Goal: Task Accomplishment & Management: Use online tool/utility

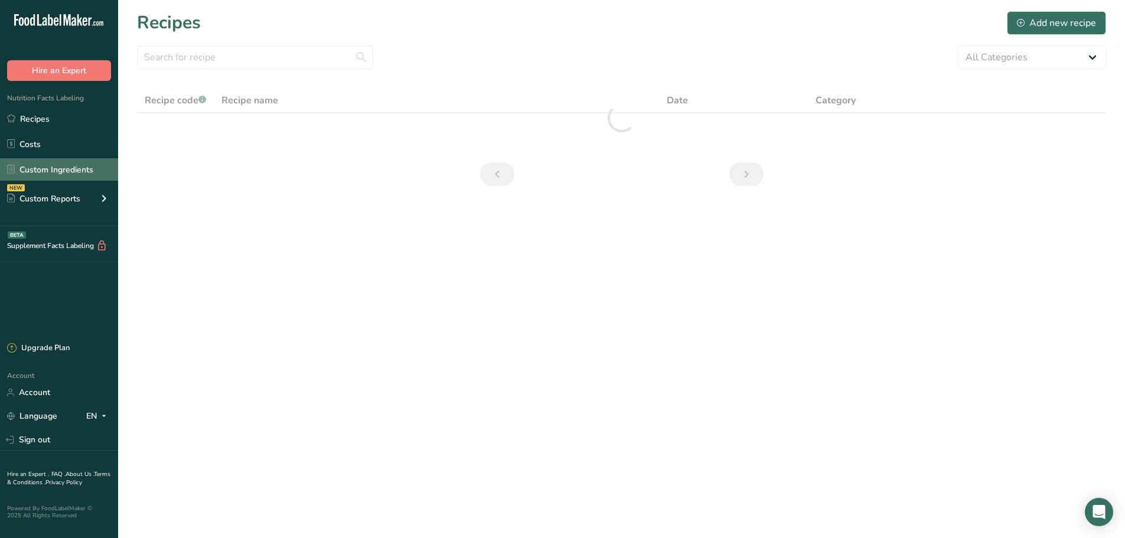
click at [28, 174] on link "Custom Ingredients" at bounding box center [59, 169] width 118 height 22
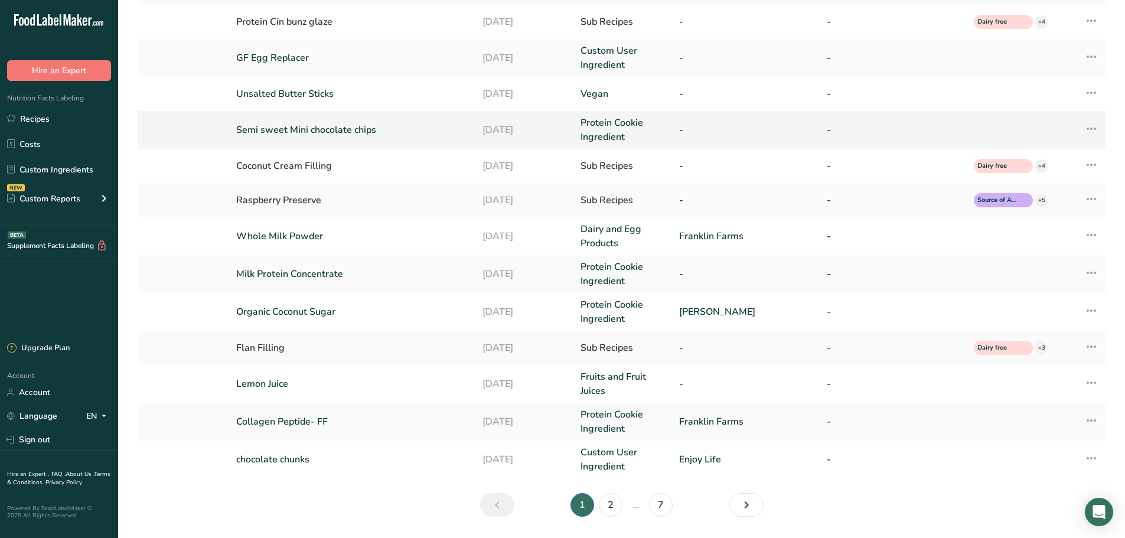
scroll to position [213, 0]
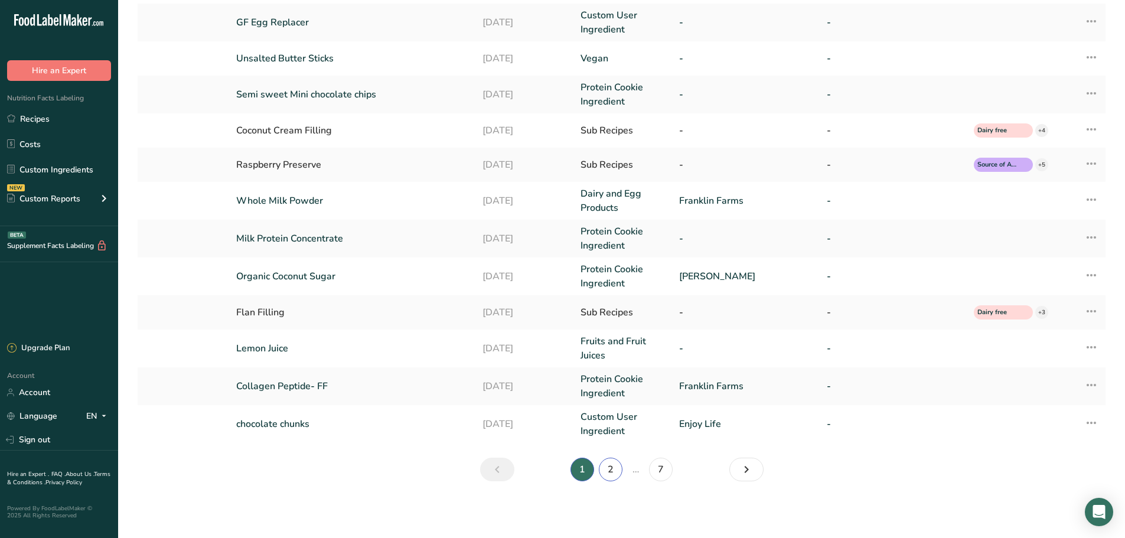
click at [613, 467] on link "2" at bounding box center [611, 470] width 24 height 24
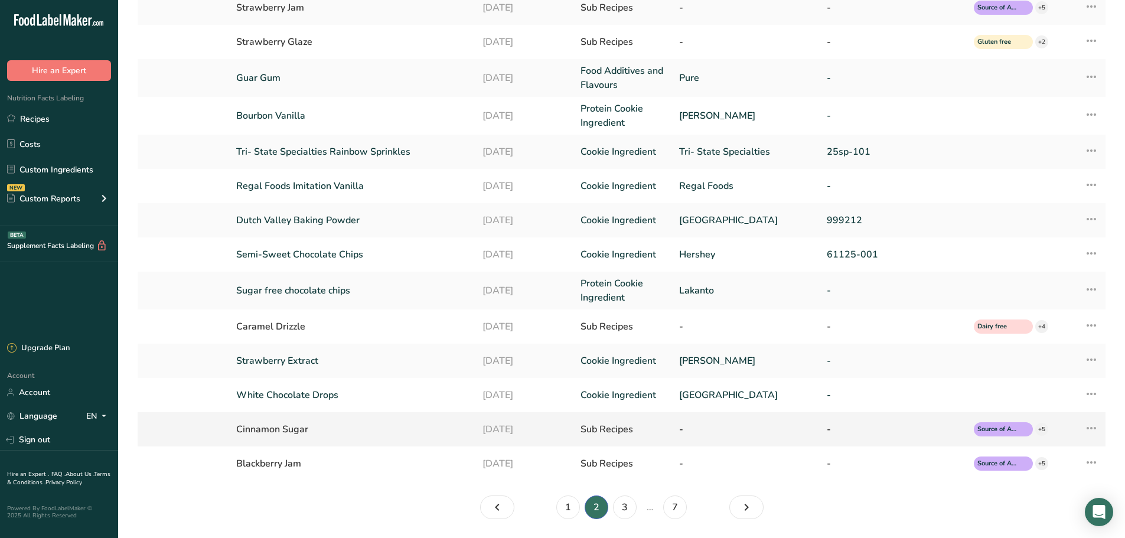
scroll to position [129, 0]
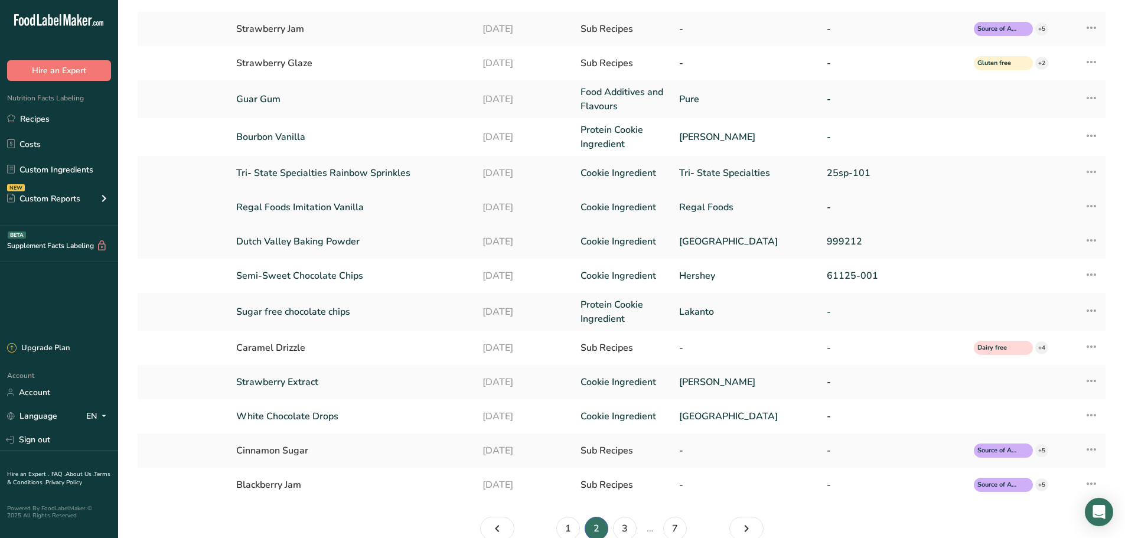
click at [355, 220] on td "Regal Foods Imitation Vanilla" at bounding box center [352, 207] width 246 height 34
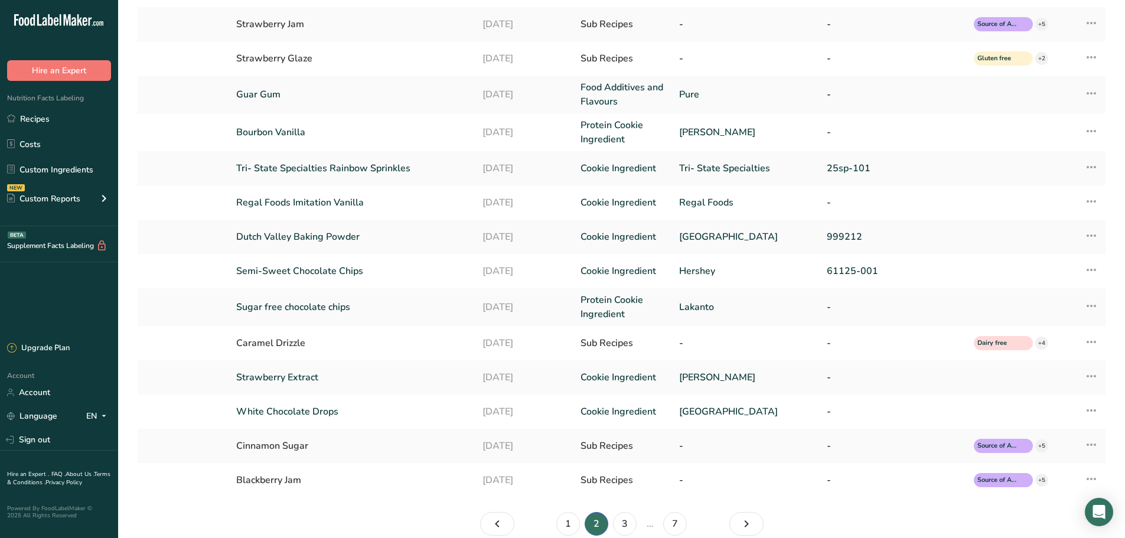
scroll to position [177, 0]
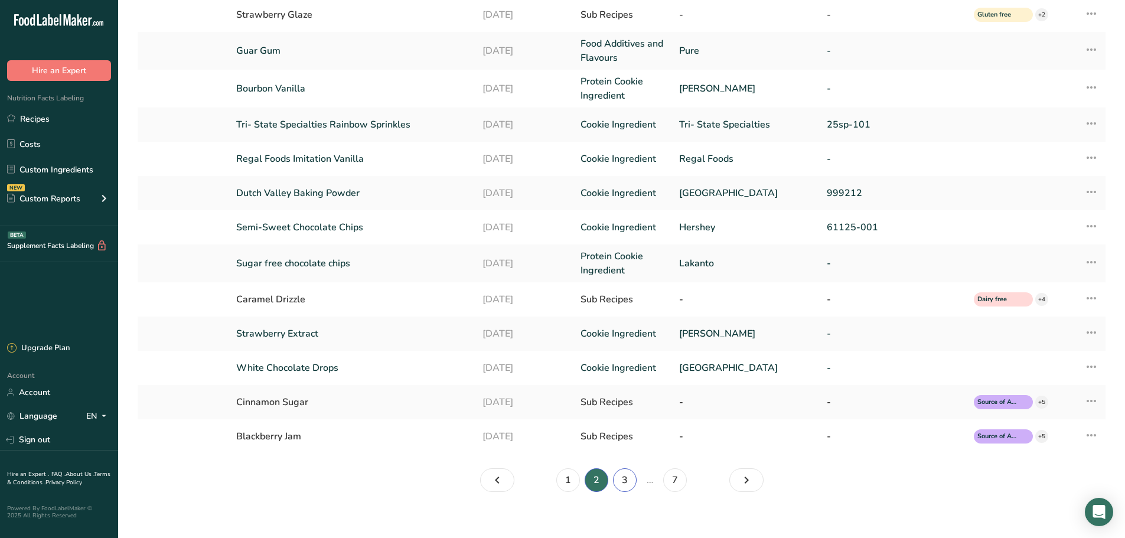
click at [622, 483] on link "3" at bounding box center [625, 480] width 24 height 24
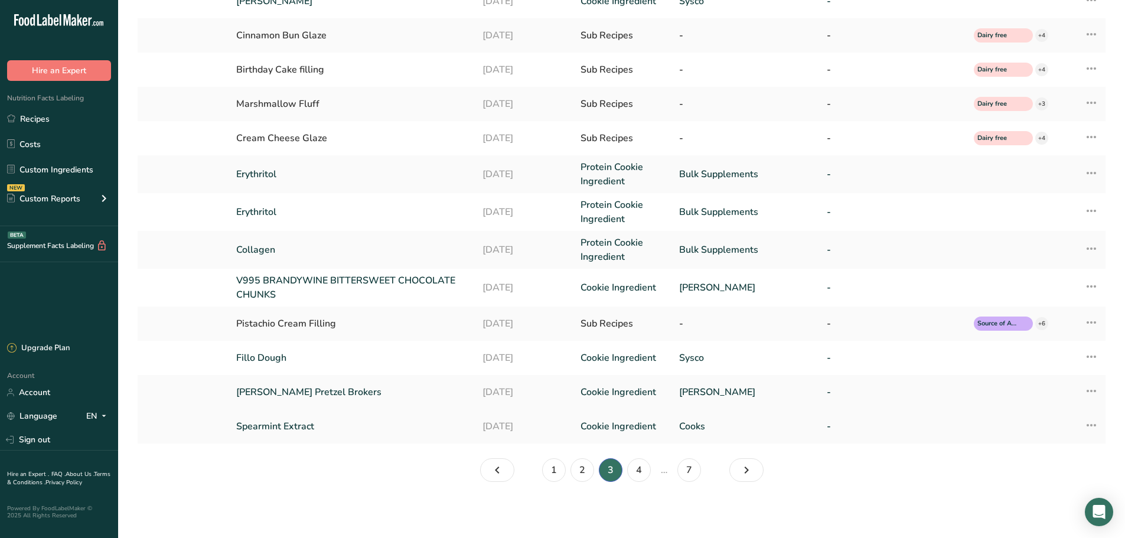
scroll to position [191, 0]
drag, startPoint x: 621, startPoint y: 472, endPoint x: 634, endPoint y: 477, distance: 14.4
click at [621, 473] on li "3" at bounding box center [611, 470] width 28 height 24
click at [635, 477] on link "4" at bounding box center [639, 470] width 24 height 24
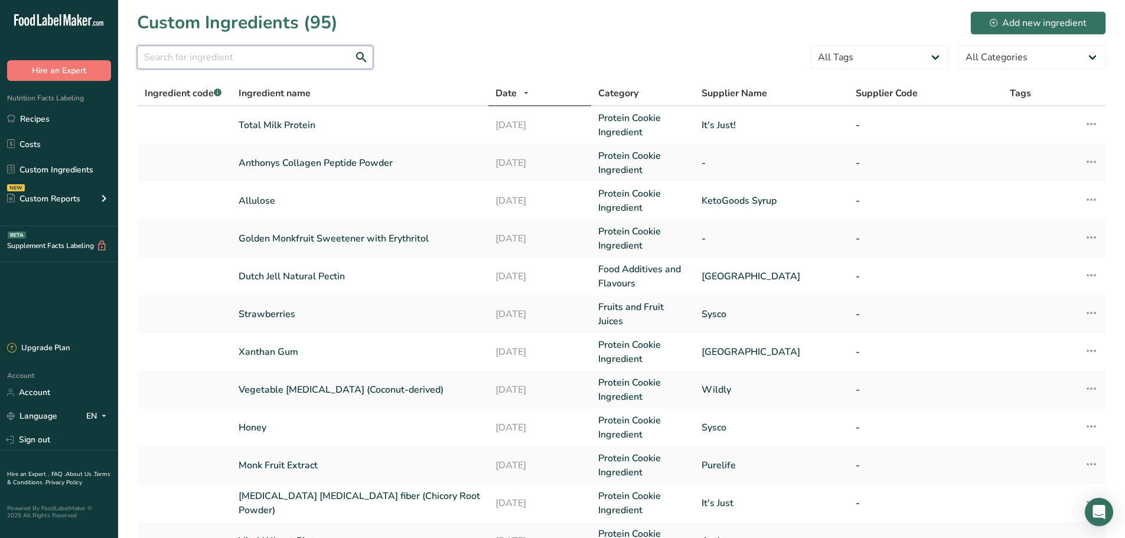
click at [308, 61] on input "text" at bounding box center [255, 57] width 236 height 24
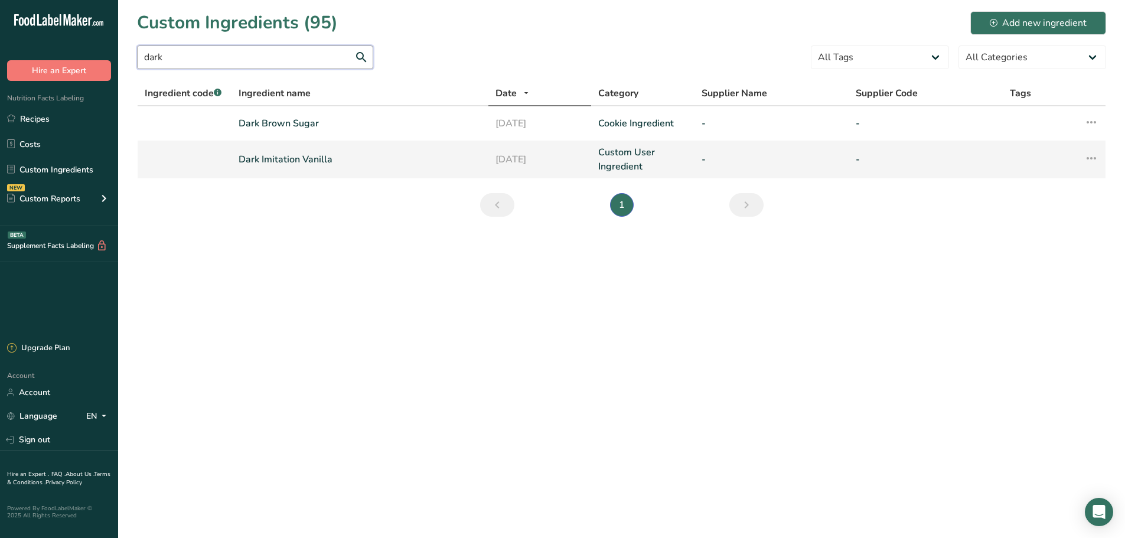
type input "dark"
click at [282, 162] on link "Dark Imitation Vanilla" at bounding box center [360, 159] width 243 height 14
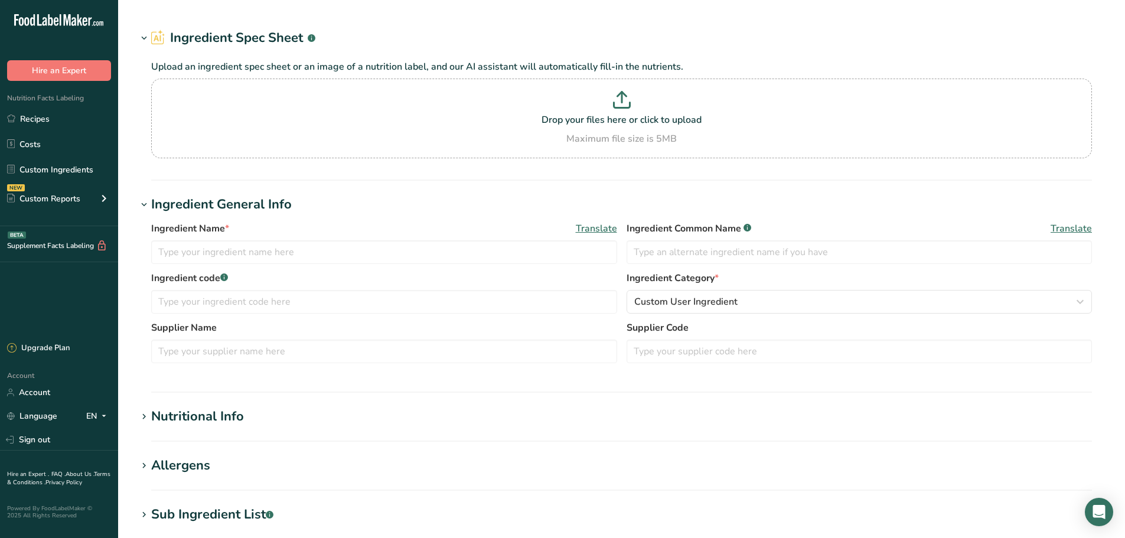
type input "Dark Imitation Vanilla"
type input "Artificial Vanilla"
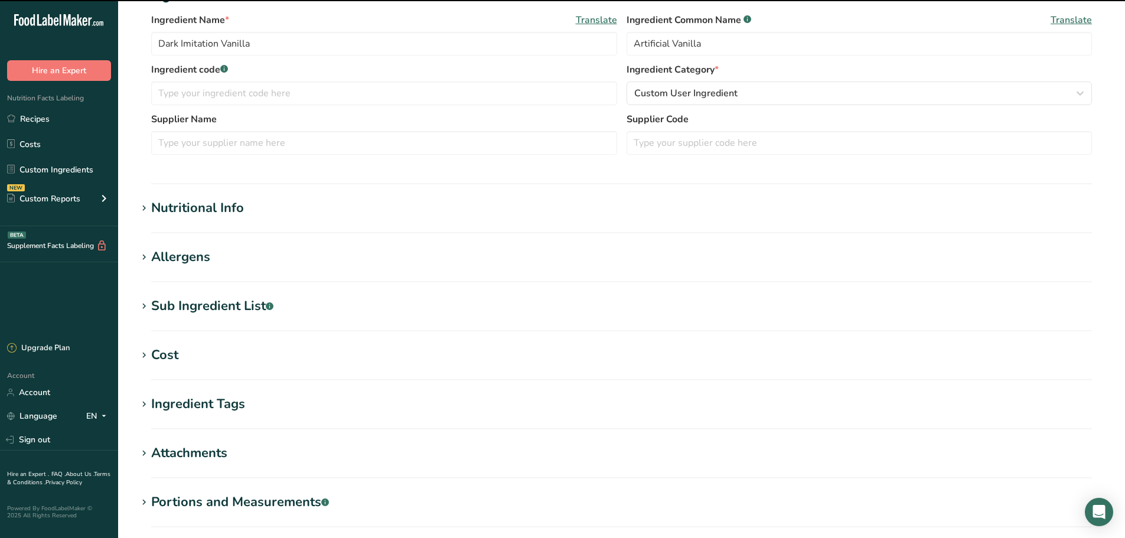
scroll to position [236, 0]
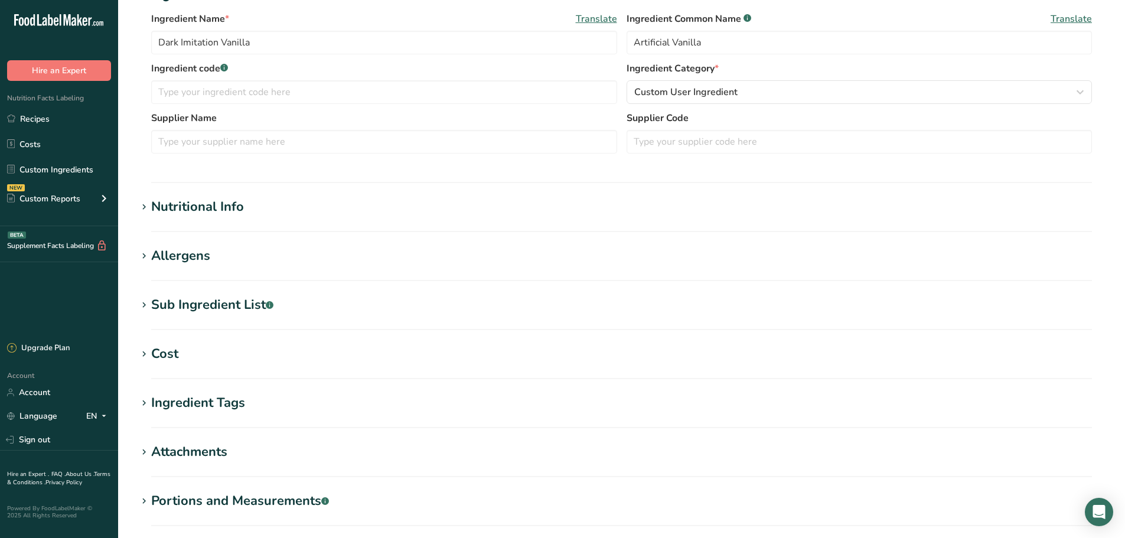
click at [230, 410] on div "Ingredient Tags" at bounding box center [198, 402] width 94 height 19
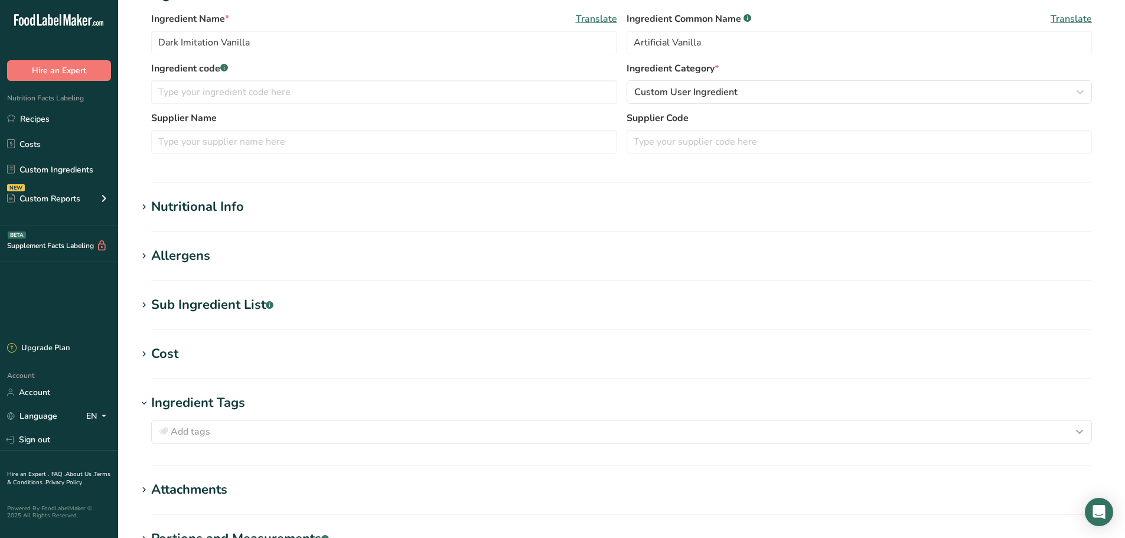
click at [230, 410] on div "Ingredient Tags" at bounding box center [198, 402] width 94 height 19
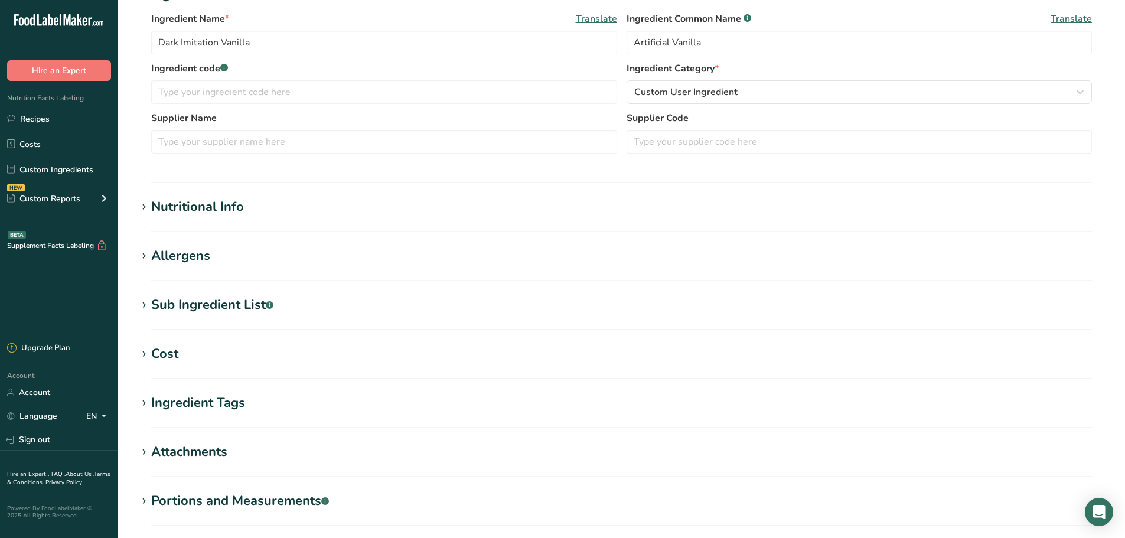
click at [191, 308] on div "Sub Ingredient List .a-a{fill:#347362;}.b-a{fill:#fff;}" at bounding box center [212, 304] width 122 height 19
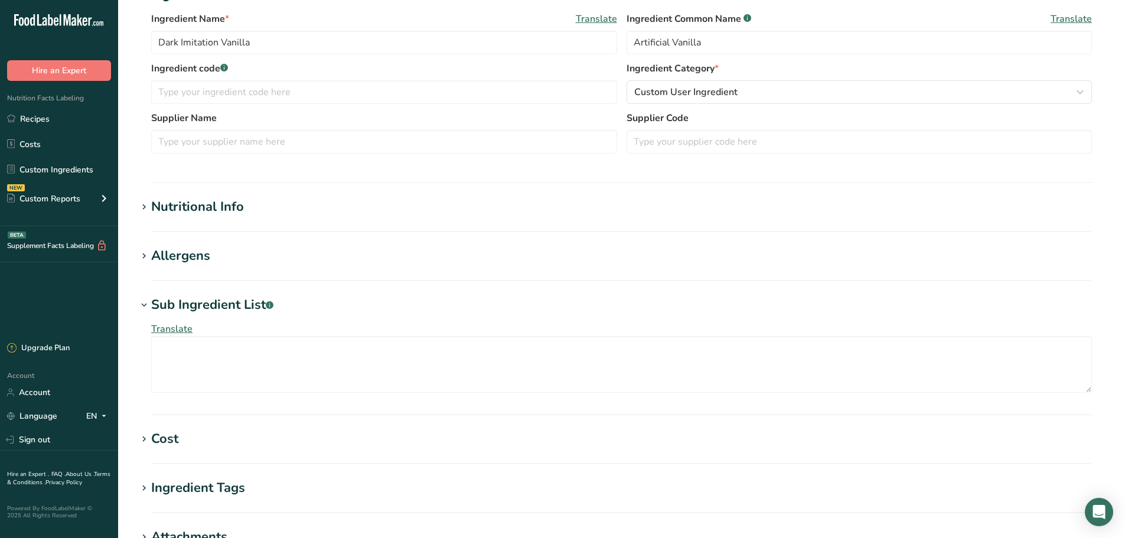
click at [191, 308] on div "Sub Ingredient List .a-a{fill:#347362;}.b-a{fill:#fff;}" at bounding box center [212, 304] width 122 height 19
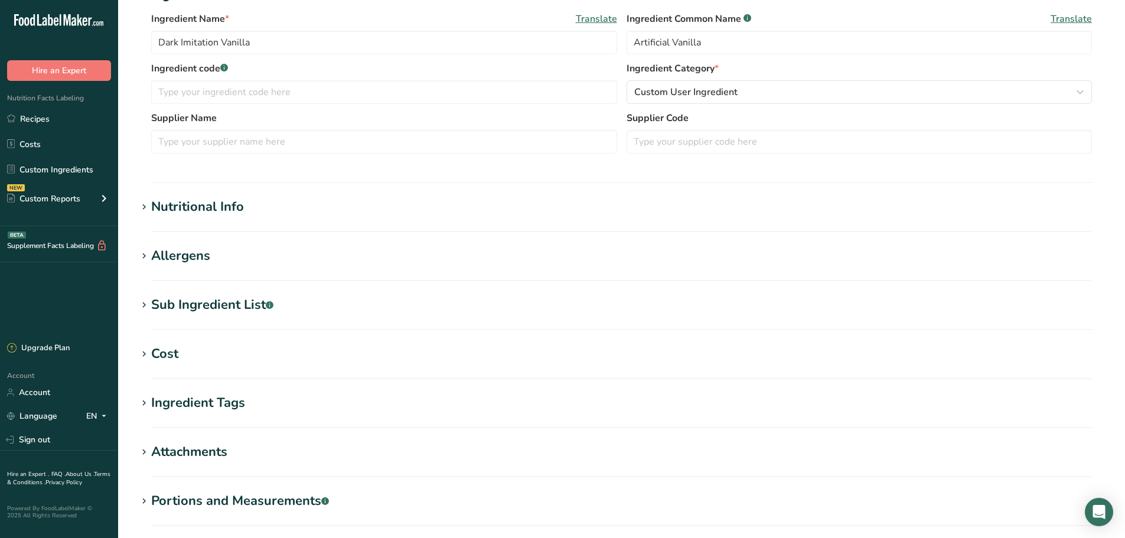
click at [174, 199] on div "Nutritional Info" at bounding box center [197, 206] width 93 height 19
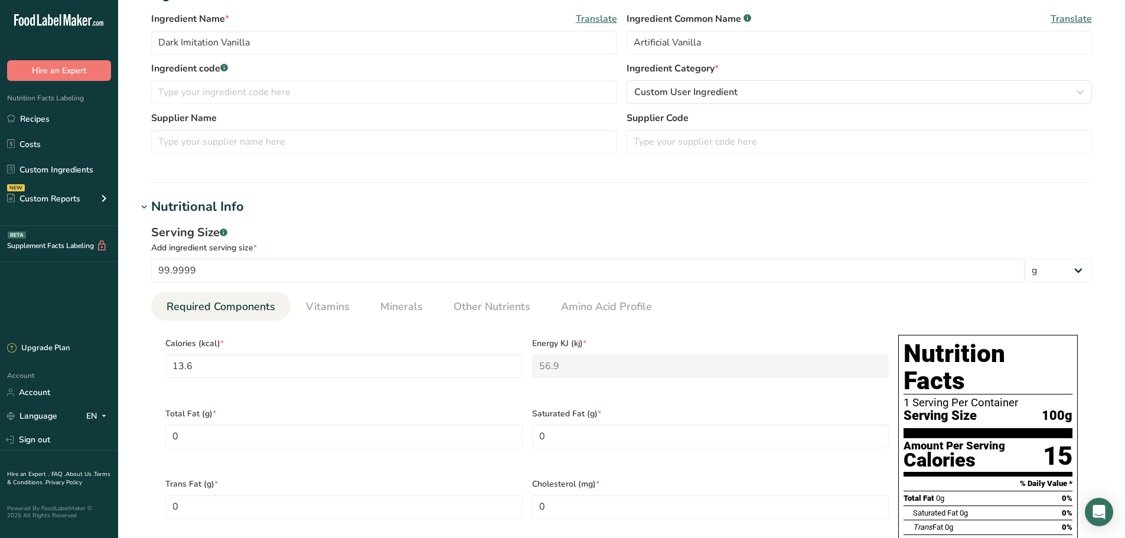
drag, startPoint x: 174, startPoint y: 199, endPoint x: 205, endPoint y: 235, distance: 46.9
click at [174, 200] on div "Nutritional Info" at bounding box center [197, 206] width 93 height 19
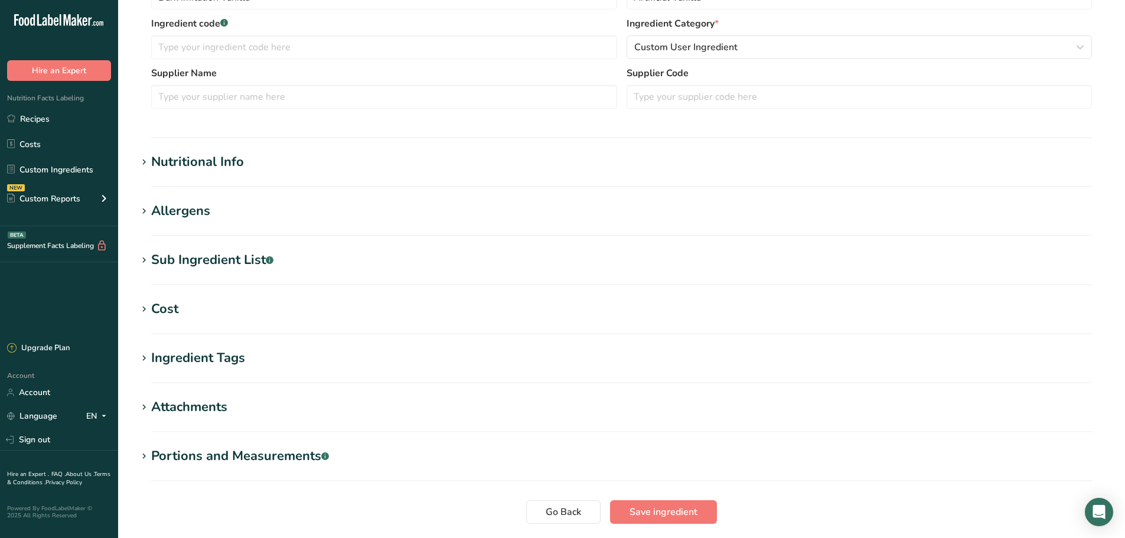
scroll to position [354, 0]
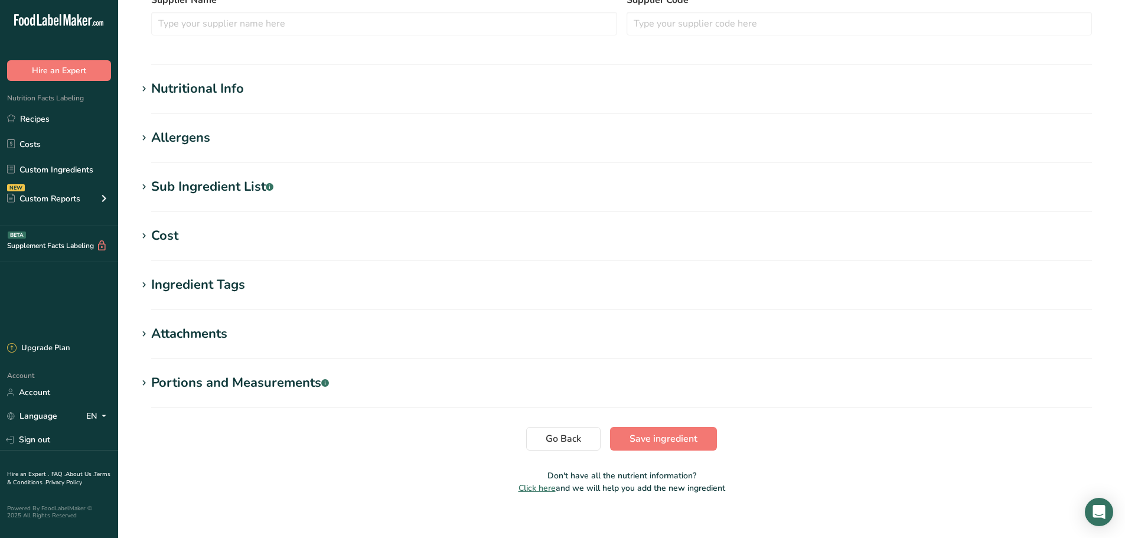
click at [199, 282] on div "Ingredient Tags" at bounding box center [198, 284] width 94 height 19
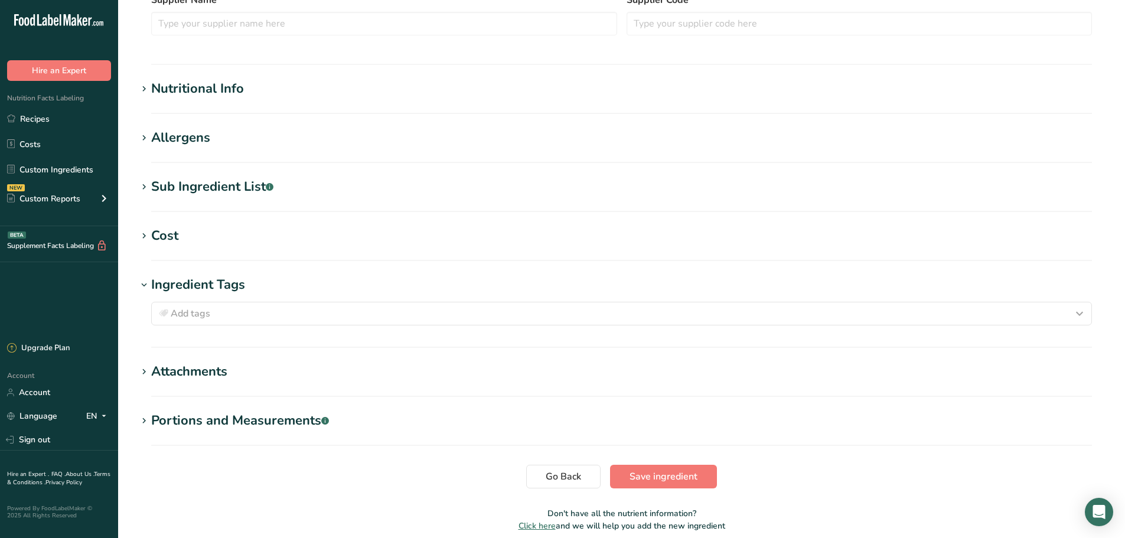
click at [204, 281] on div "Ingredient Tags" at bounding box center [198, 284] width 94 height 19
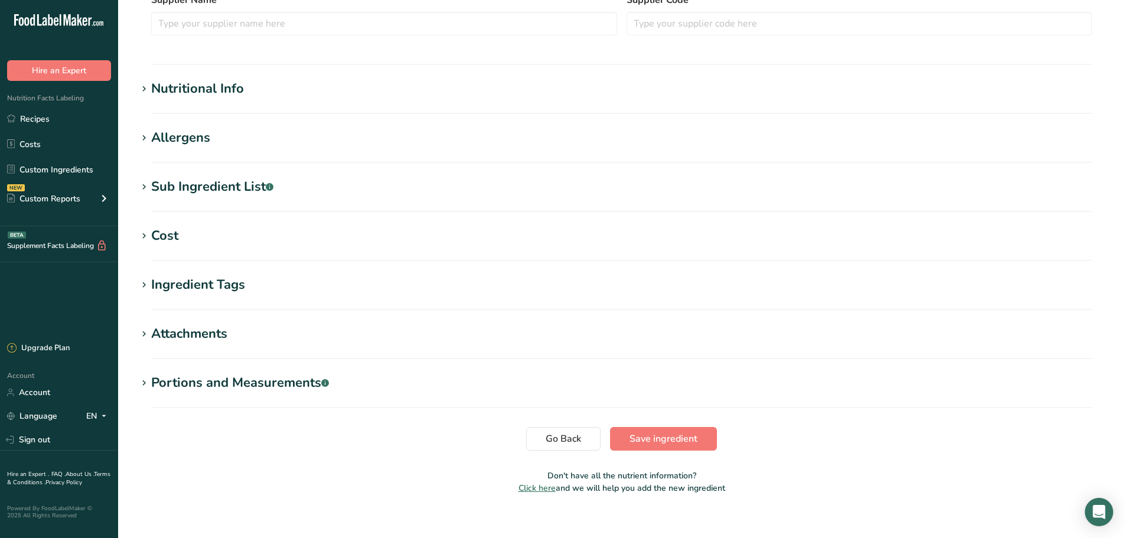
click at [205, 179] on div "Sub Ingredient List .a-a{fill:#347362;}.b-a{fill:#fff;}" at bounding box center [212, 186] width 122 height 19
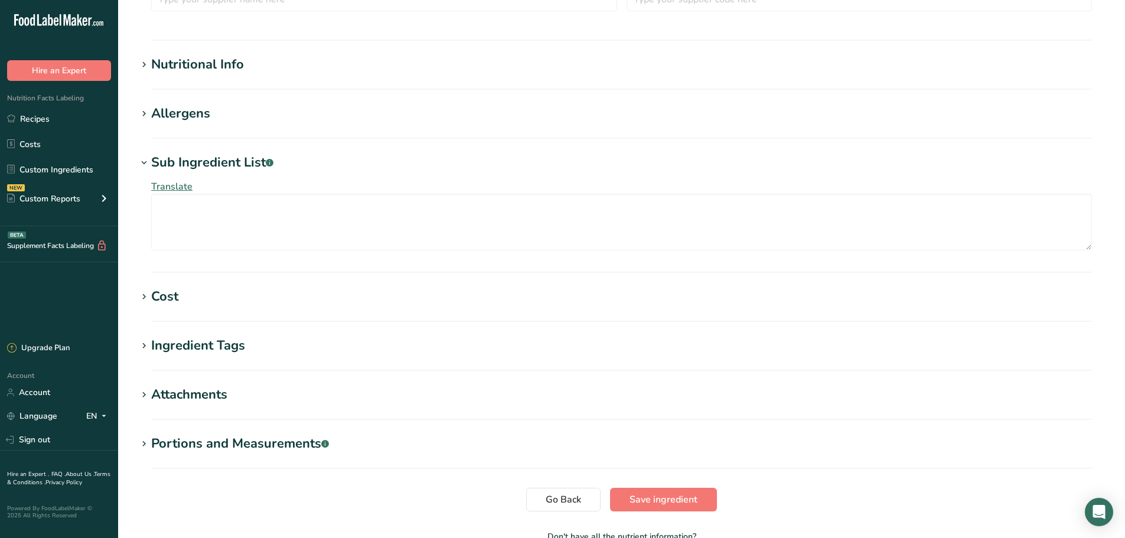
scroll to position [0, 0]
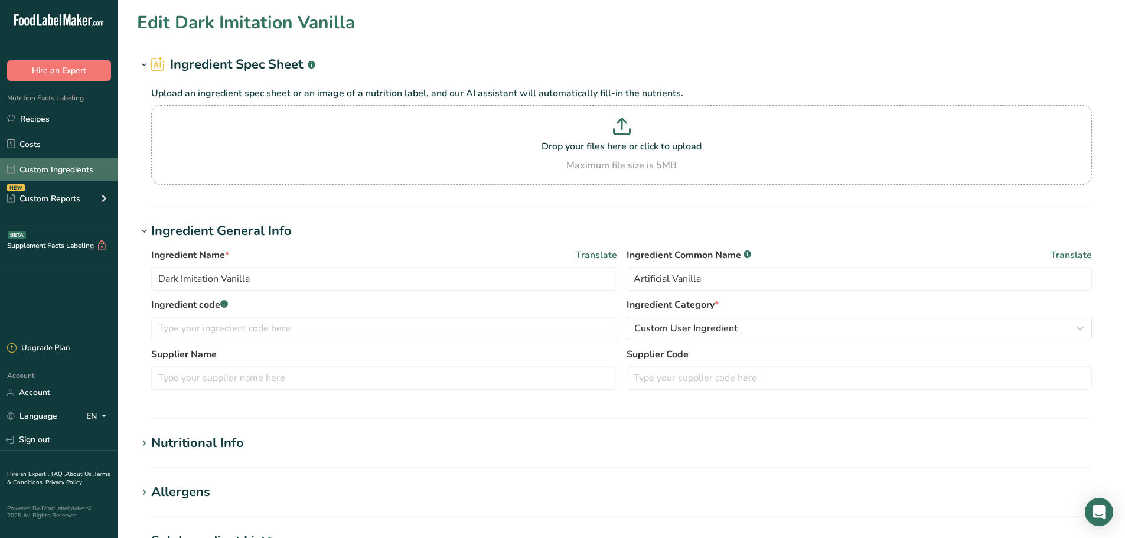
click at [53, 173] on link "Custom Ingredients" at bounding box center [59, 169] width 118 height 22
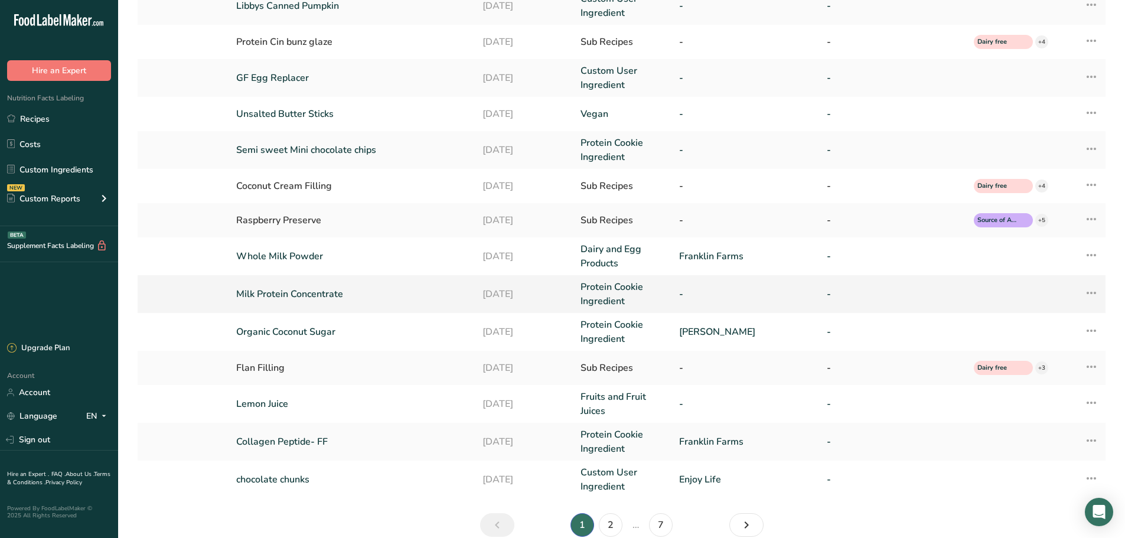
scroll to position [213, 0]
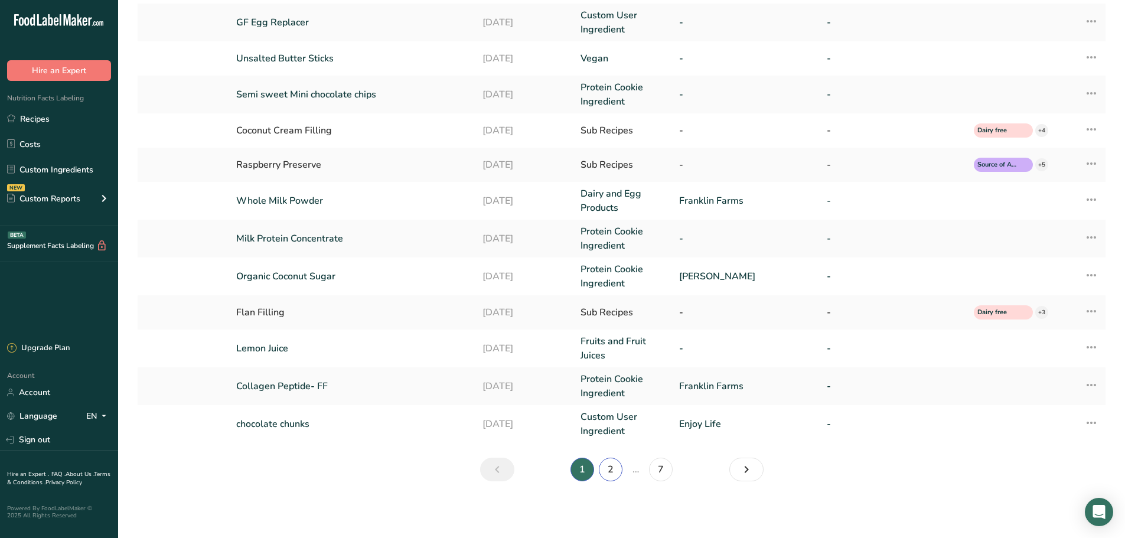
click at [605, 471] on link "2" at bounding box center [611, 470] width 24 height 24
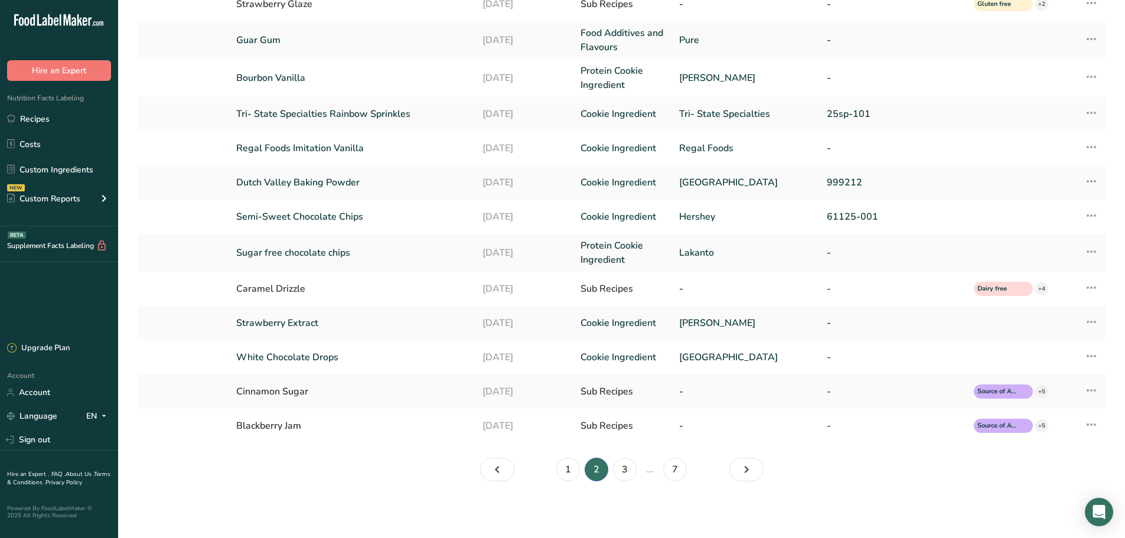
scroll to position [188, 0]
click at [622, 471] on link "3" at bounding box center [625, 470] width 24 height 24
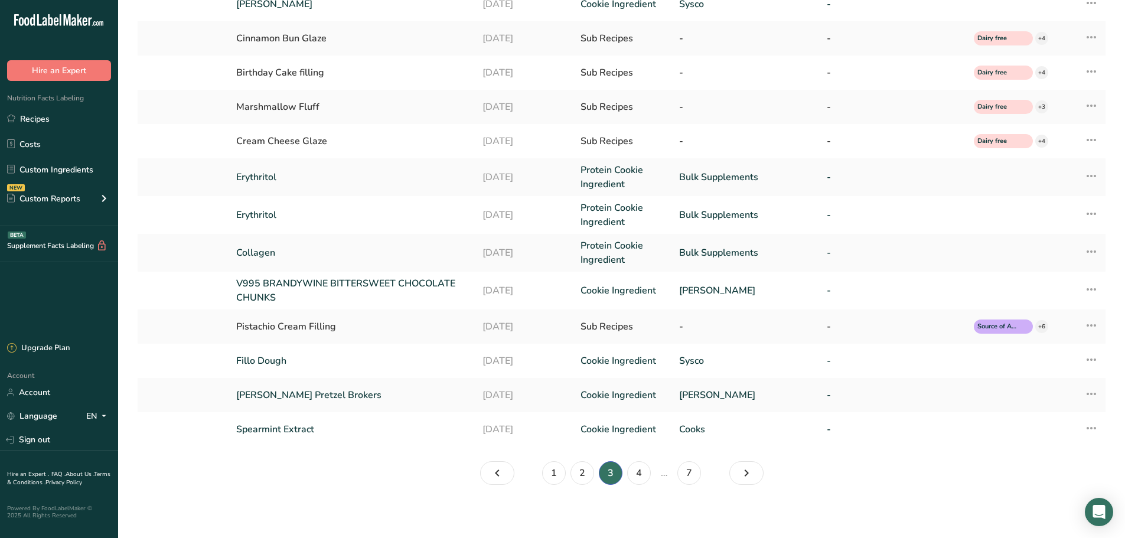
click at [570, 472] on li "2" at bounding box center [582, 473] width 28 height 24
click at [575, 477] on link "2" at bounding box center [583, 473] width 24 height 24
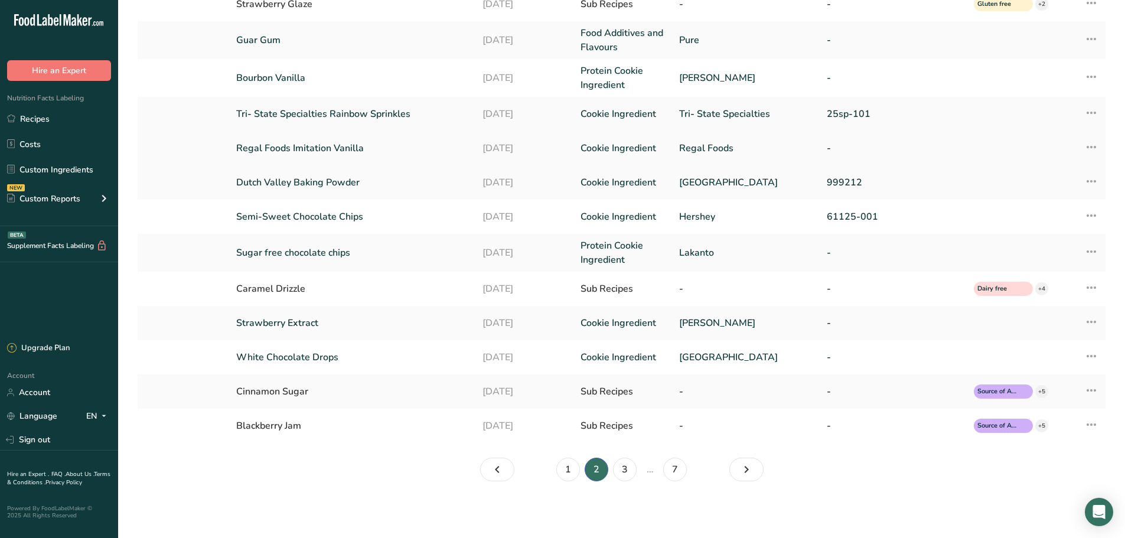
click at [343, 145] on link "Regal Foods Imitation Vanilla" at bounding box center [352, 148] width 232 height 14
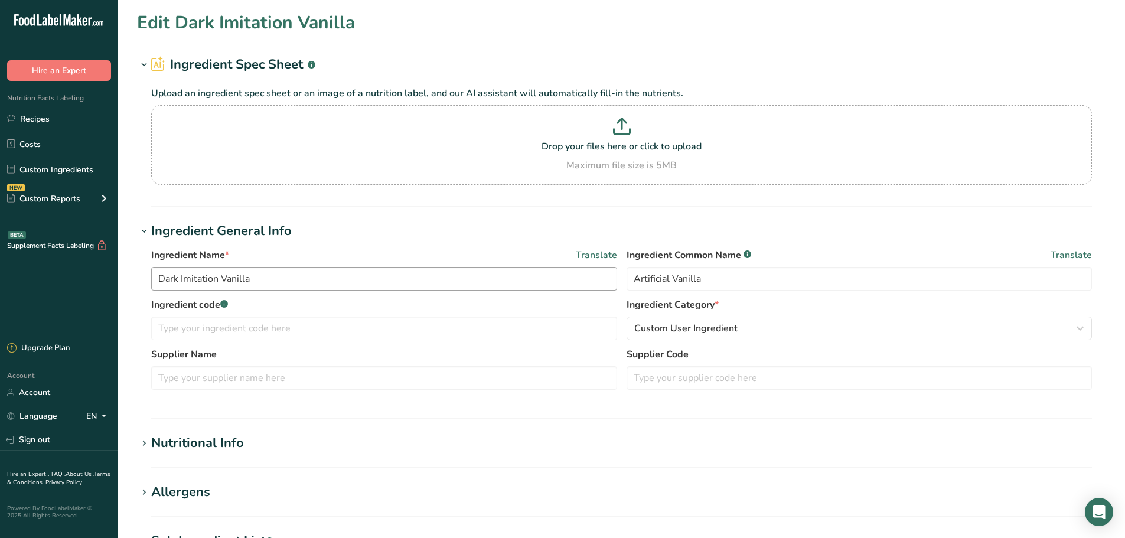
type input "Regal Foods Imitation Vanilla"
type input "Regal Foods"
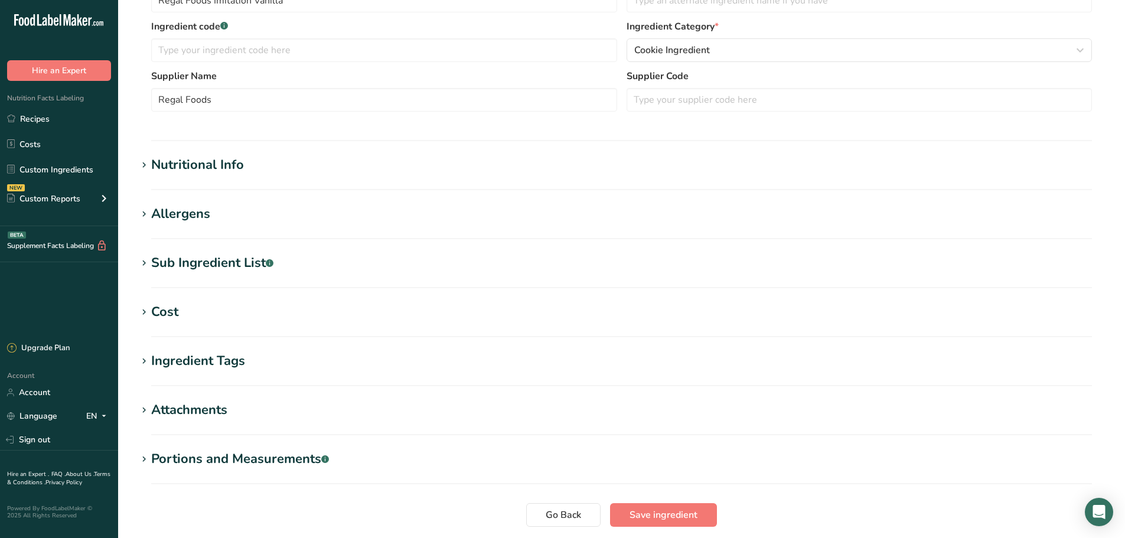
scroll to position [295, 0]
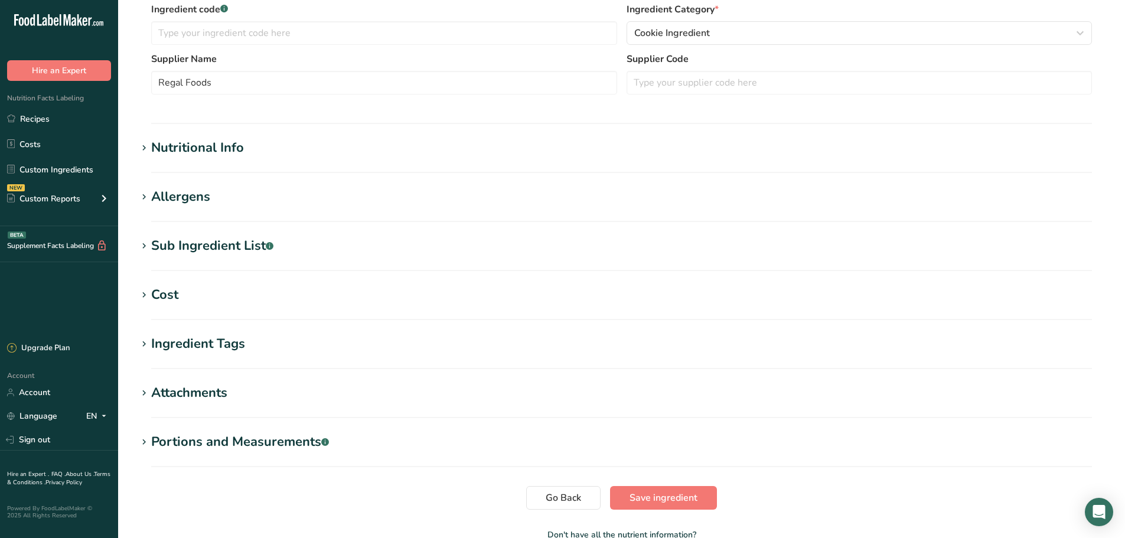
click at [209, 248] on div "Sub Ingredient List .a-a{fill:#347362;}.b-a{fill:#fff;}" at bounding box center [212, 245] width 122 height 19
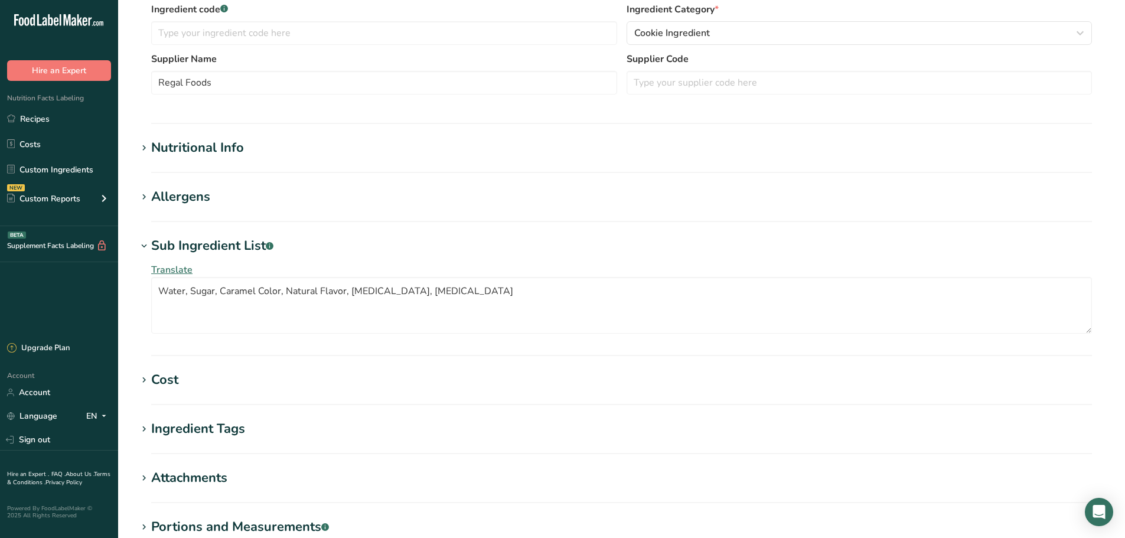
click at [171, 240] on div "Sub Ingredient List .a-a{fill:#347362;}.b-a{fill:#fff;}" at bounding box center [212, 245] width 122 height 19
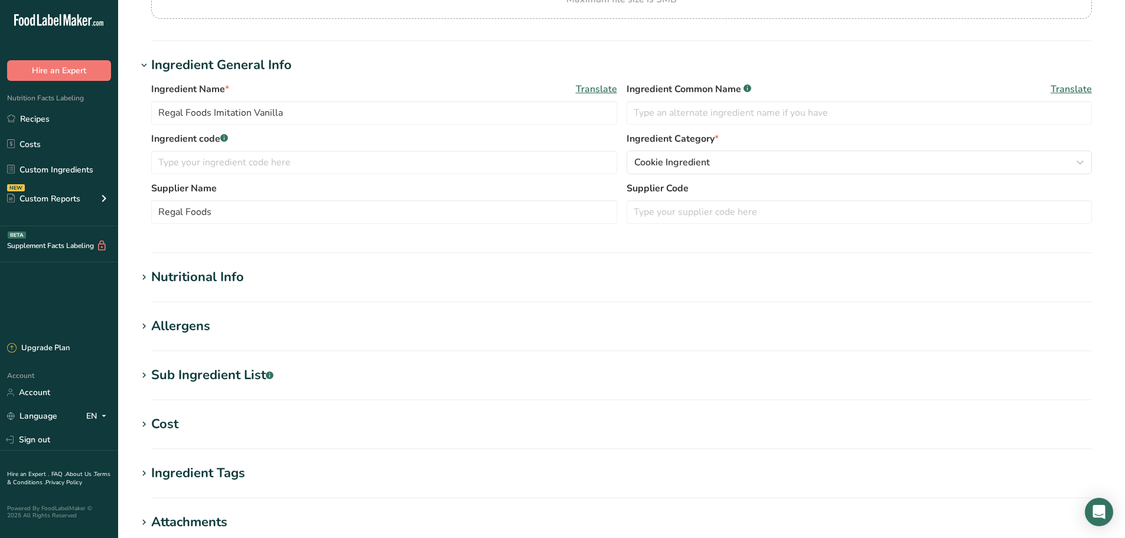
scroll to position [0, 0]
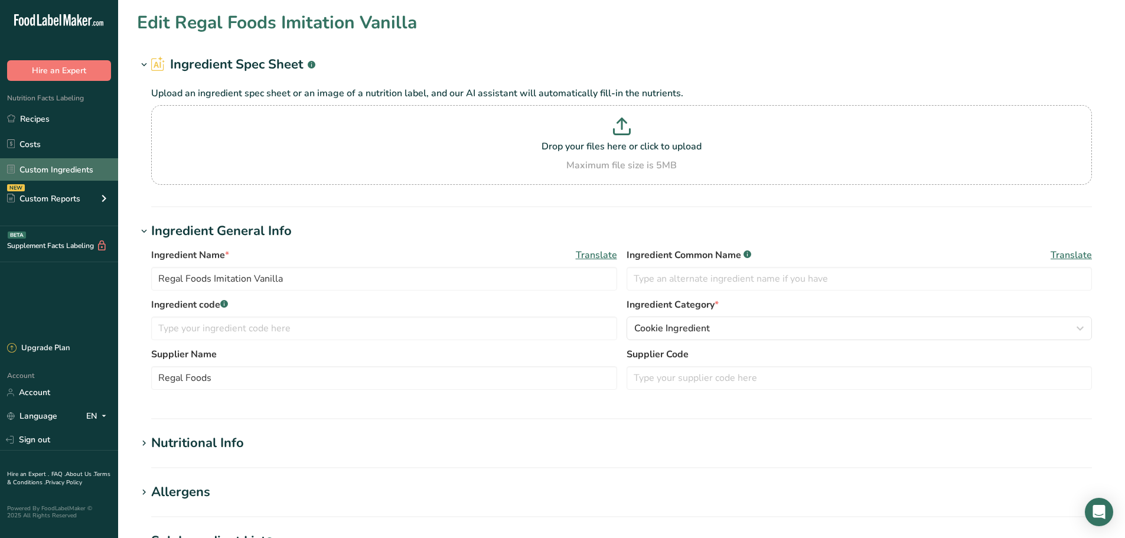
click at [47, 176] on link "Custom Ingredients" at bounding box center [59, 169] width 118 height 22
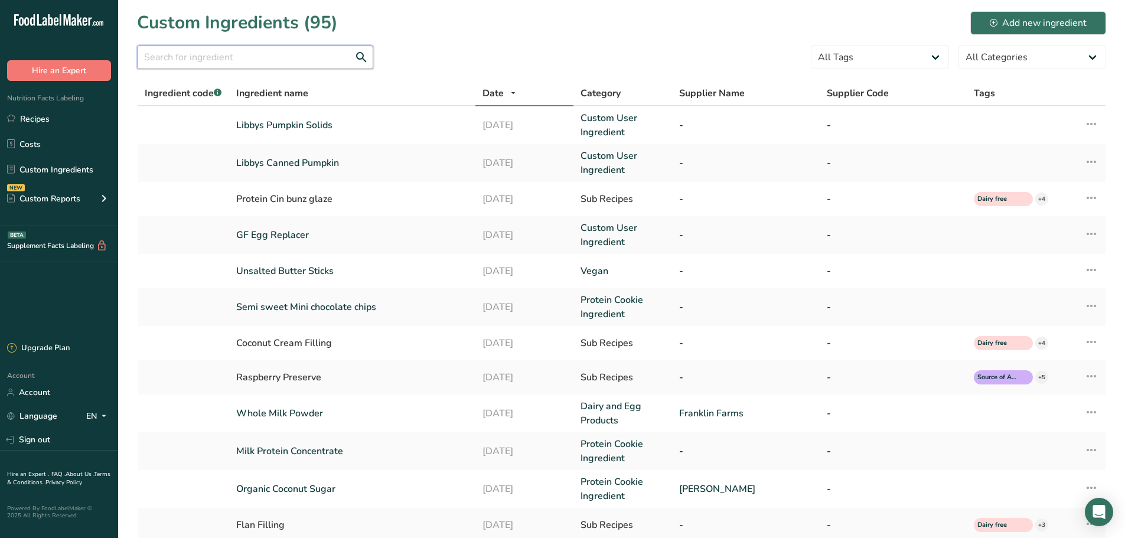
click at [209, 63] on input "text" at bounding box center [255, 57] width 236 height 24
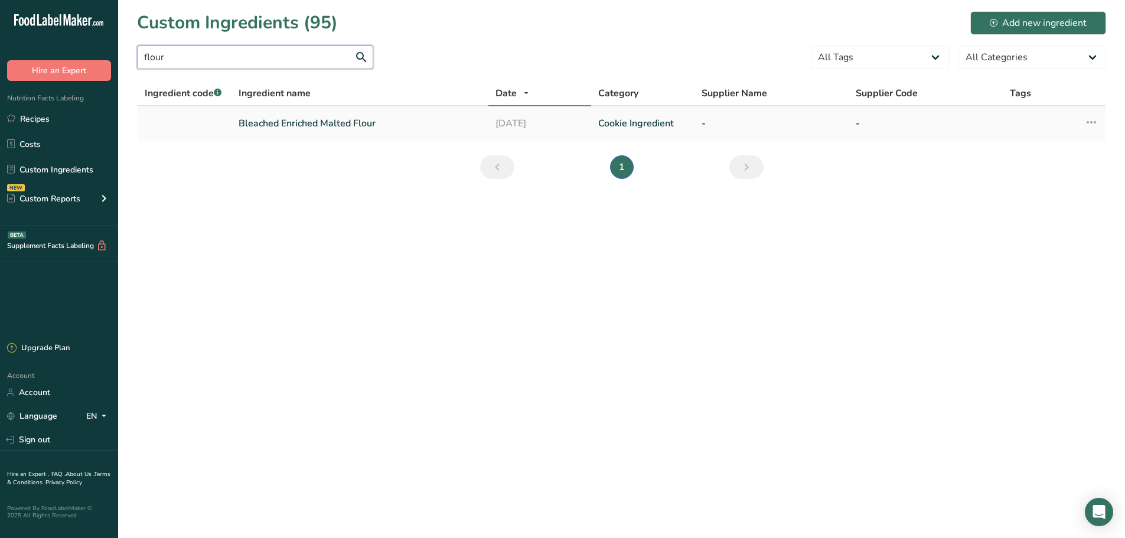
type input "flour"
click at [369, 122] on link "Bleached Enriched Malted Flour" at bounding box center [360, 123] width 243 height 14
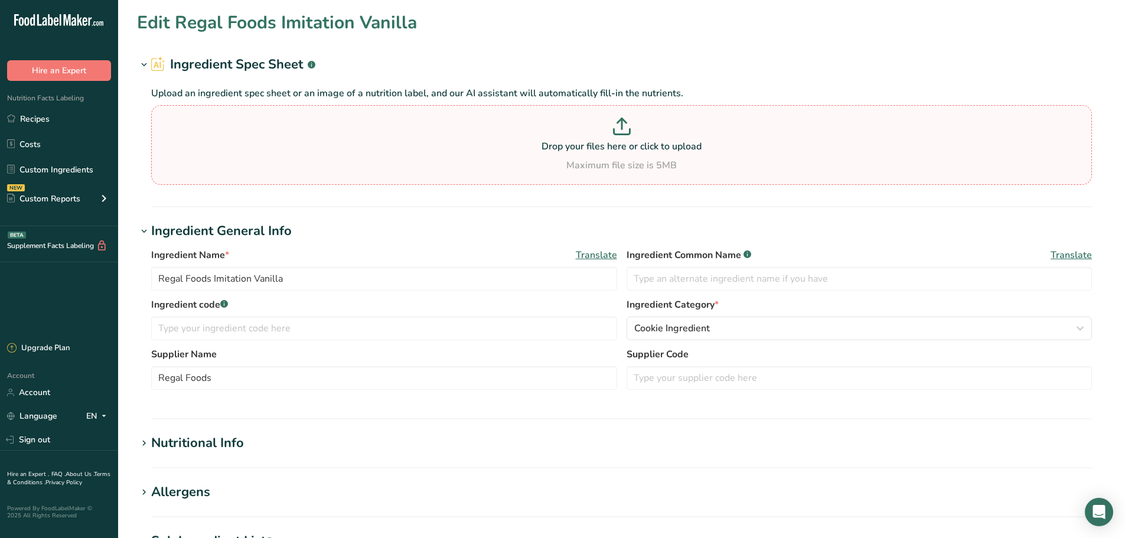
type input "Bleached Enriched Malted Flour"
type input "Flour"
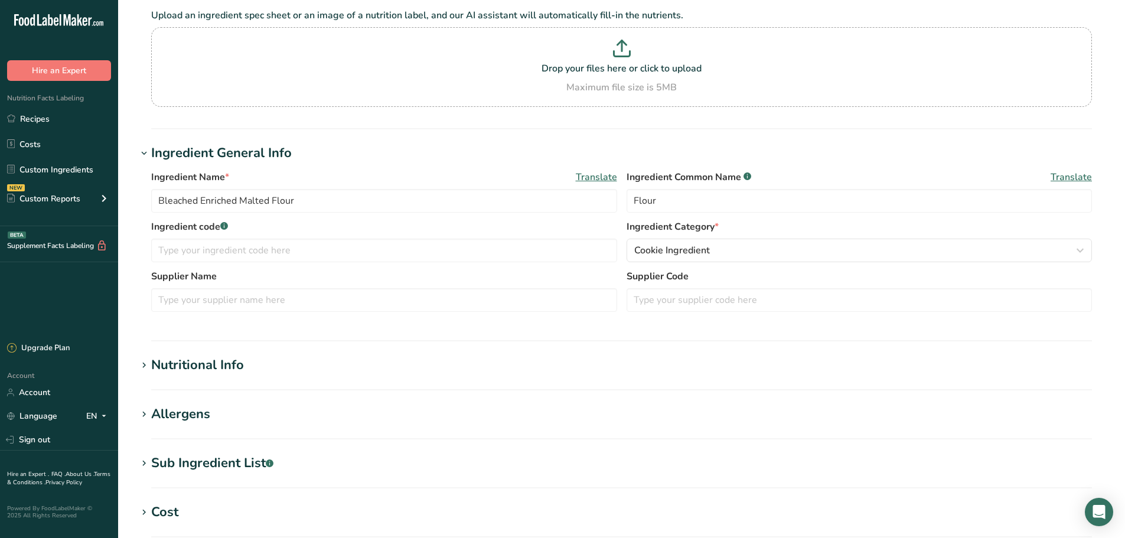
scroll to position [118, 0]
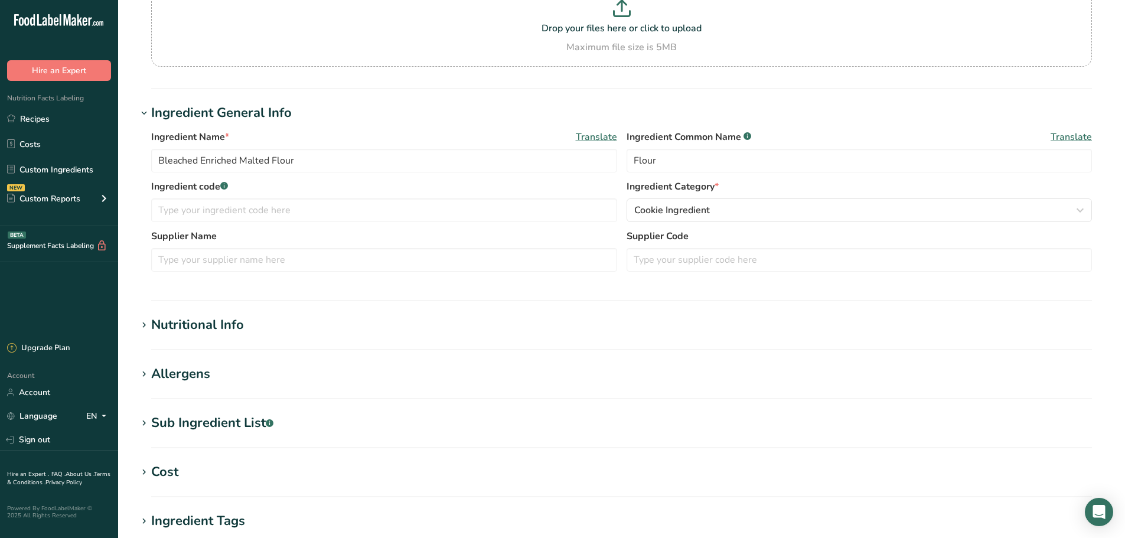
click at [235, 427] on div "Sub Ingredient List .a-a{fill:#347362;}.b-a{fill:#fff;}" at bounding box center [212, 423] width 122 height 19
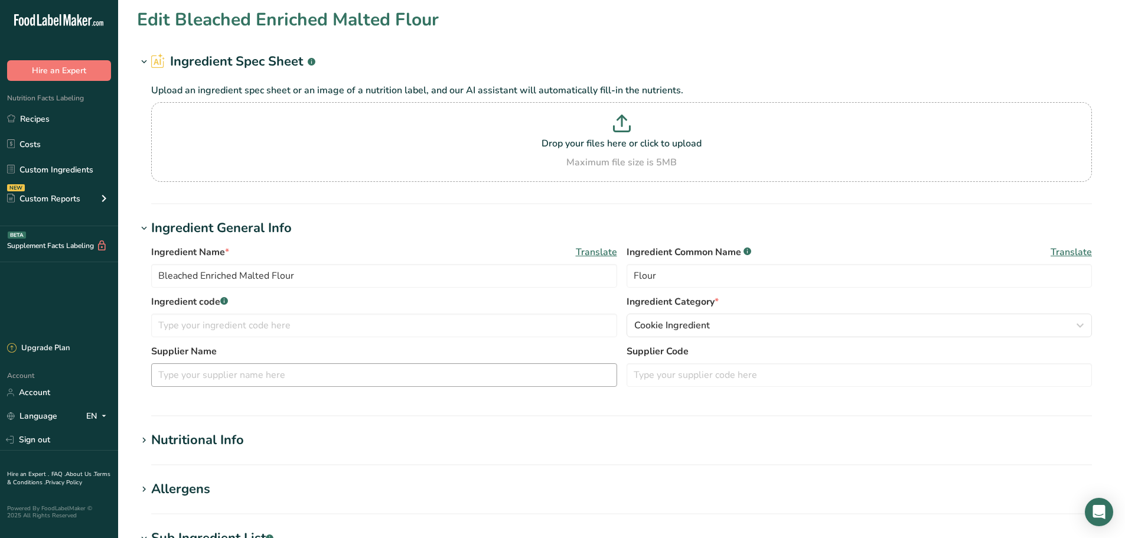
scroll to position [0, 0]
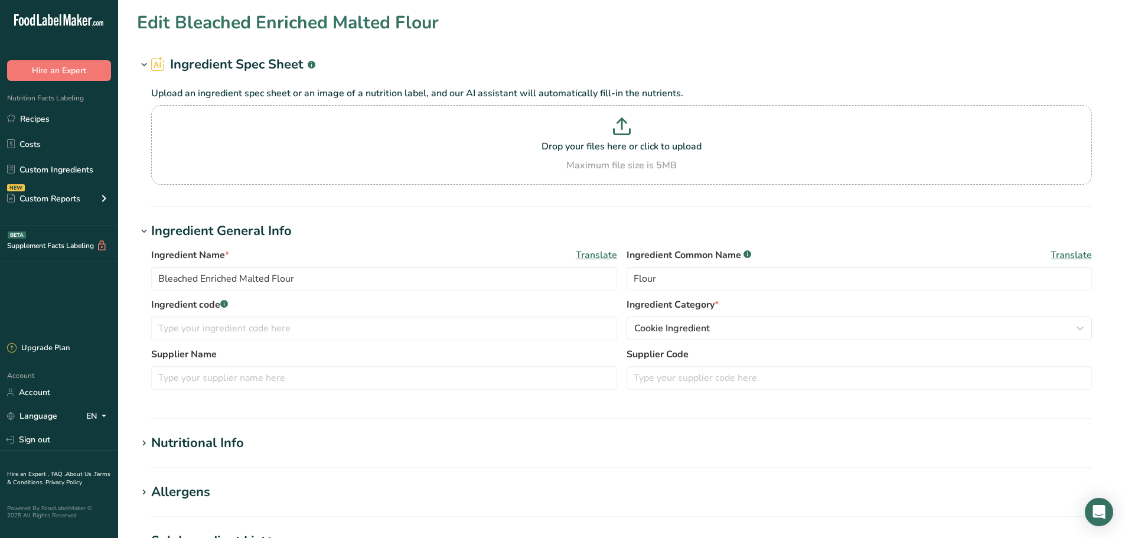
click at [585, 49] on section "Edit Bleached Enriched Malted Flour Ingredient Spec Sheet .a-a{fill:#347362;}.b…" at bounding box center [621, 476] width 1007 height 953
click at [30, 24] on icon ".a-20{fill:#fff;}" at bounding box center [71, 23] width 115 height 18
click at [39, 118] on link "Recipes" at bounding box center [59, 119] width 118 height 22
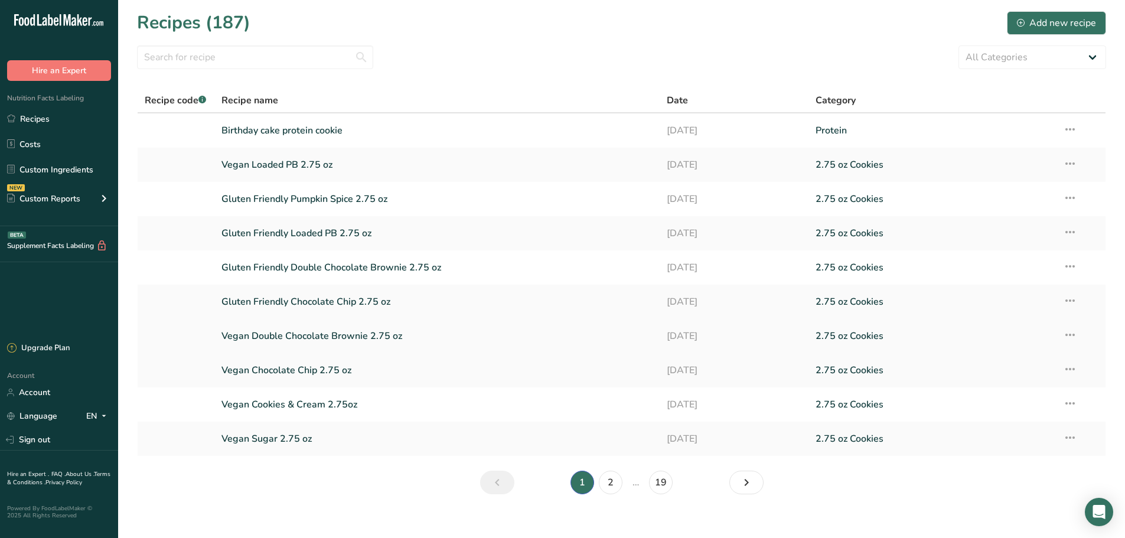
scroll to position [13, 0]
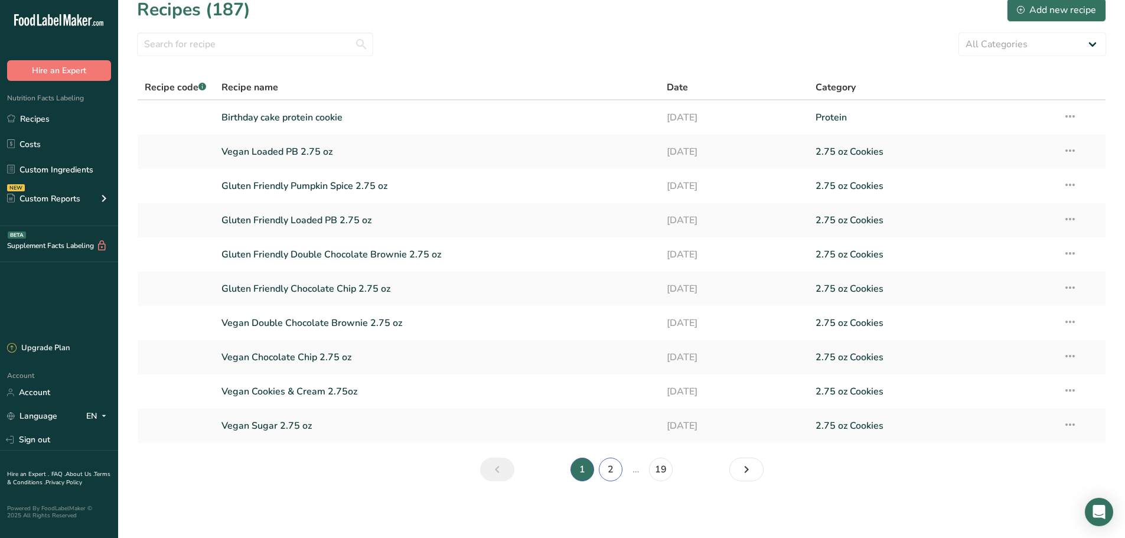
click at [611, 463] on link "2" at bounding box center [611, 470] width 24 height 24
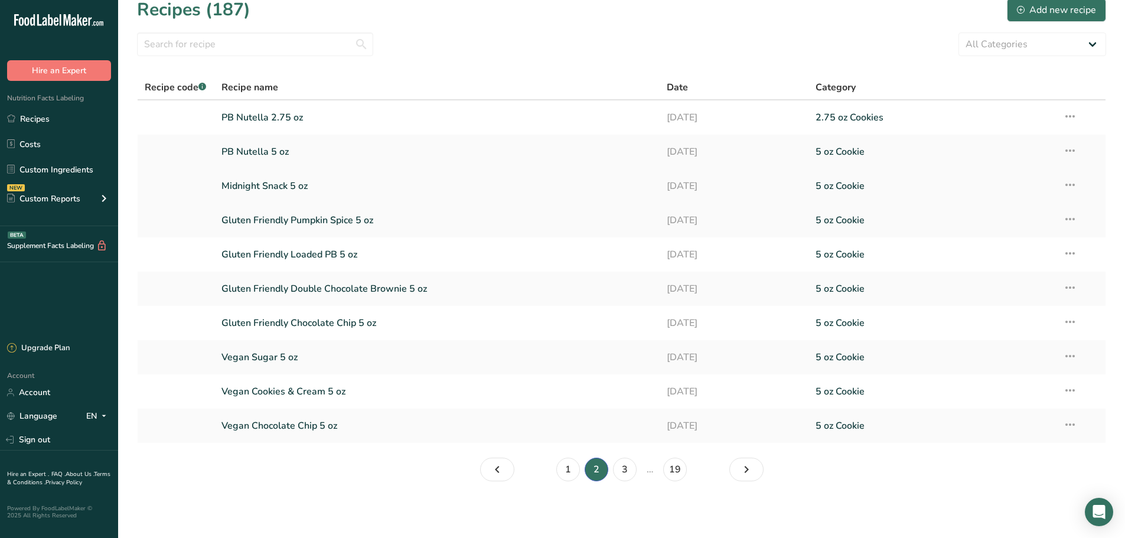
click at [293, 176] on link "Midnight Snack 5 oz" at bounding box center [438, 186] width 432 height 25
